Goal: Find specific page/section: Find specific page/section

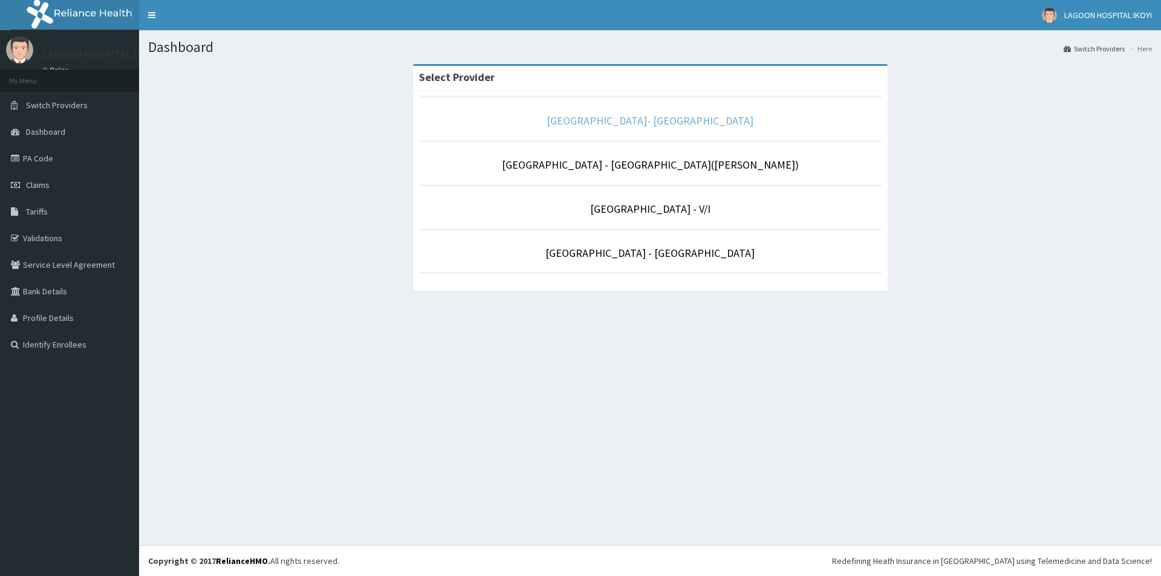
click at [640, 125] on link "[GEOGRAPHIC_DATA]- [GEOGRAPHIC_DATA]" at bounding box center [650, 121] width 207 height 14
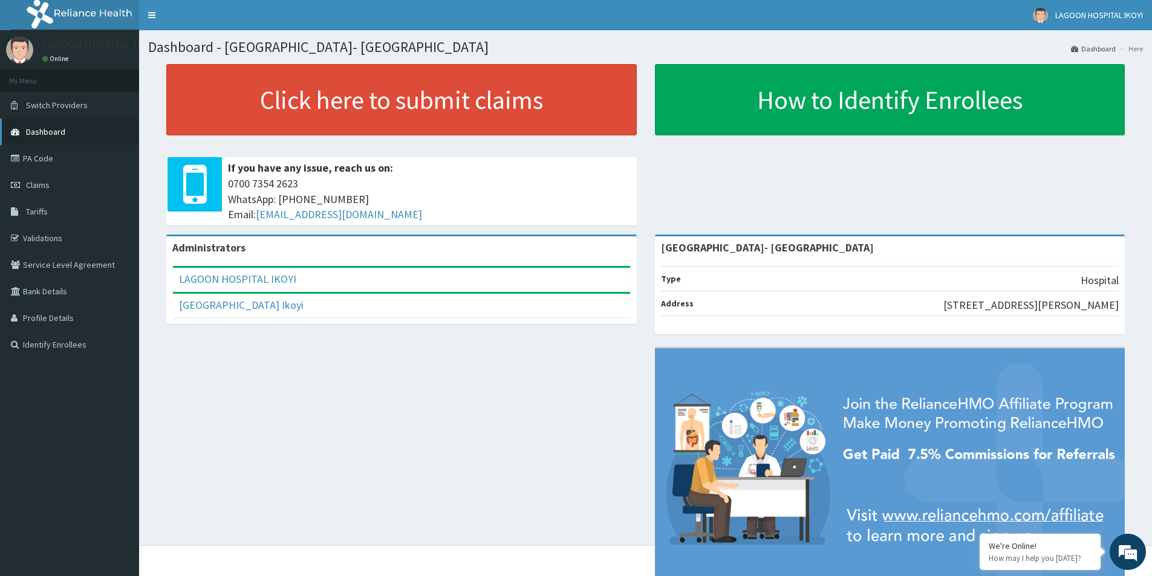
click at [53, 132] on span "Dashboard" at bounding box center [45, 131] width 39 height 11
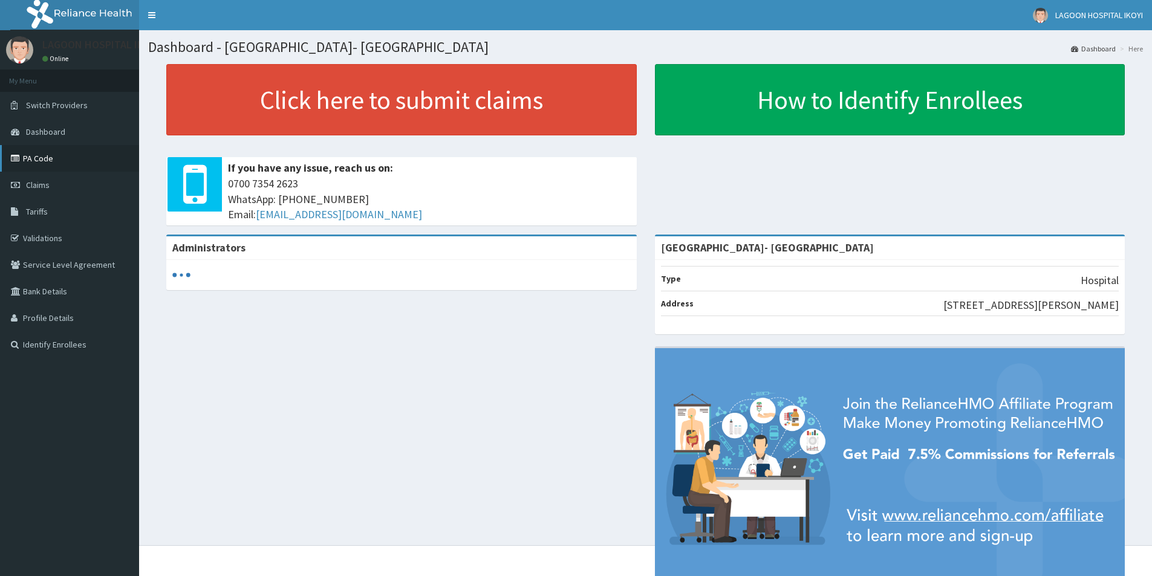
click at [39, 161] on link "PA Code" at bounding box center [69, 158] width 139 height 27
